Goal: Task Accomplishment & Management: Manage account settings

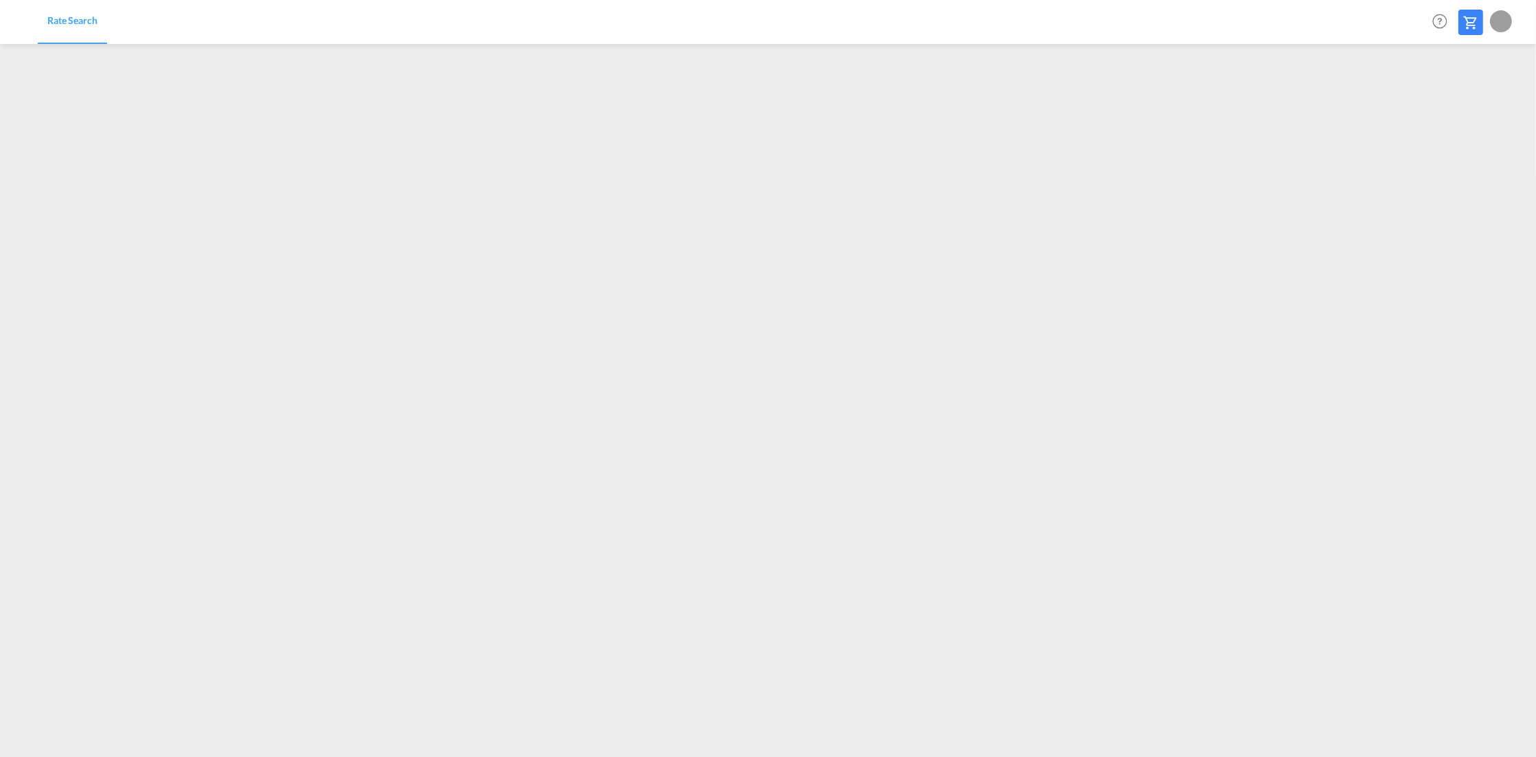
click at [1499, 19] on div at bounding box center [1501, 21] width 22 height 22
click at [1463, 106] on button "Logout" at bounding box center [1485, 104] width 89 height 27
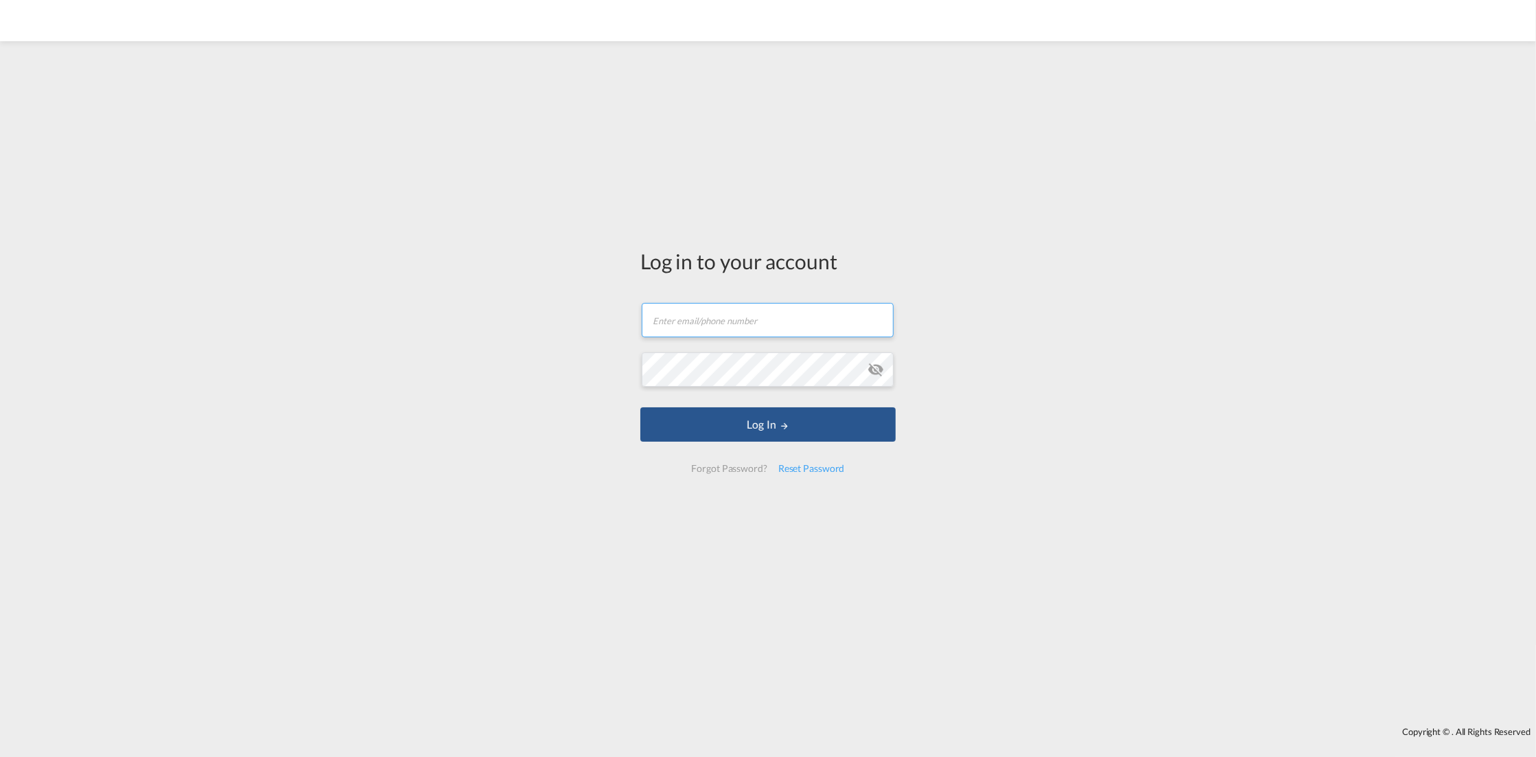
type input "[PERSON_NAME][EMAIL_ADDRESS][PERSON_NAME][DOMAIN_NAME]"
